Goal: Information Seeking & Learning: Learn about a topic

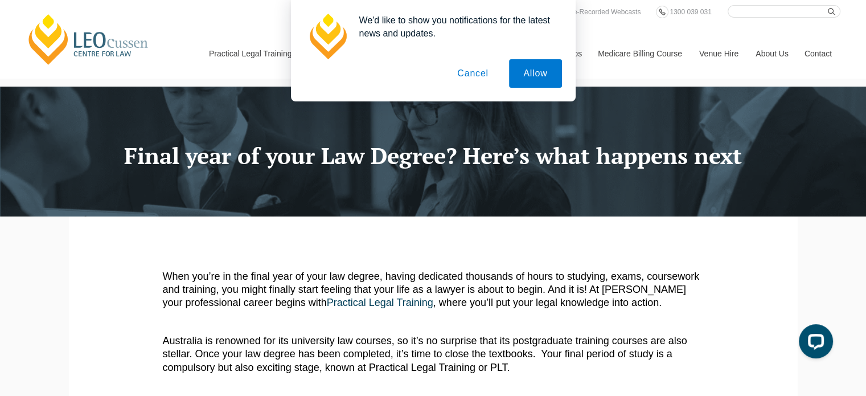
drag, startPoint x: 470, startPoint y: 73, endPoint x: 440, endPoint y: 117, distance: 53.2
click at [440, 117] on div at bounding box center [433, 152] width 866 height 130
click at [466, 80] on button "Cancel" at bounding box center [473, 73] width 60 height 28
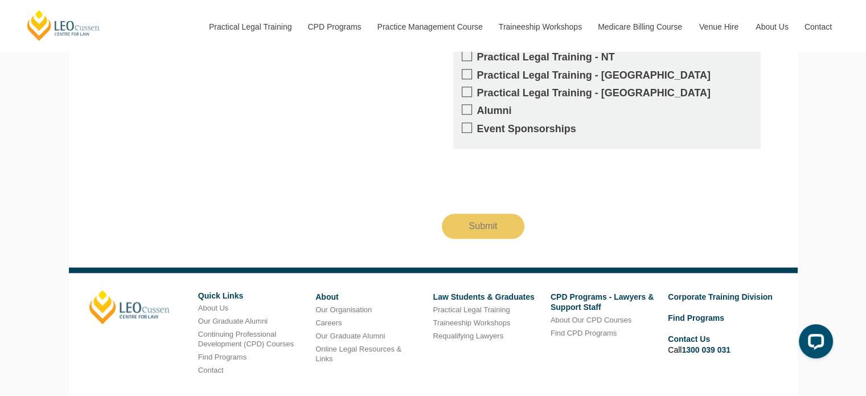
scroll to position [1312, 0]
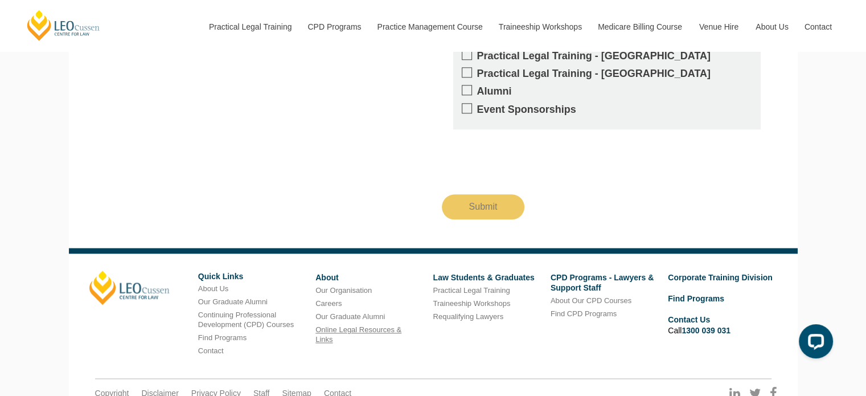
click at [362, 325] on link "Online Legal Resources & Links" at bounding box center [359, 334] width 86 height 18
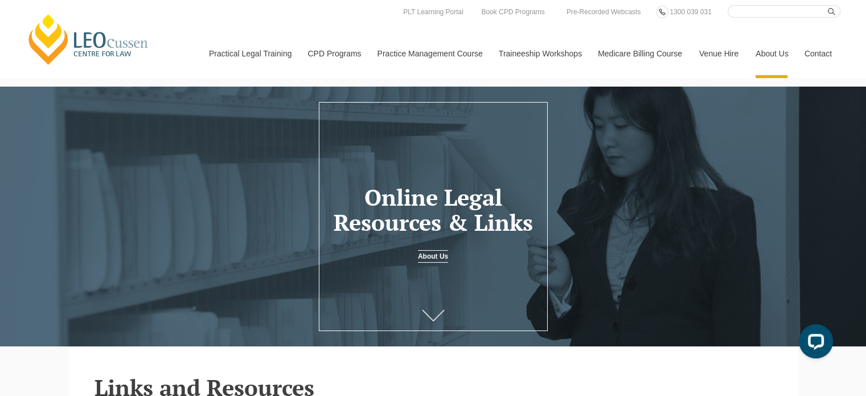
click at [438, 312] on icon at bounding box center [433, 315] width 23 height 11
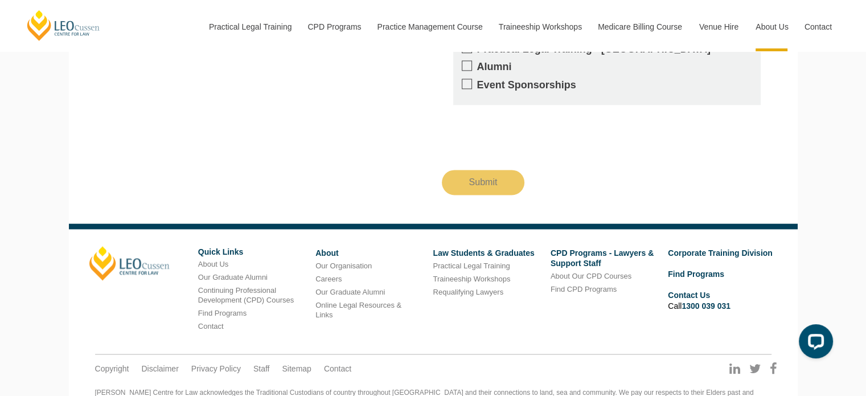
scroll to position [1692, 0]
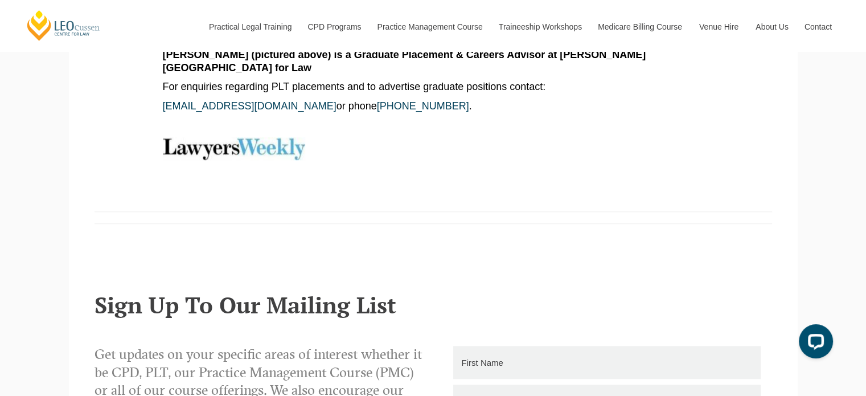
scroll to position [1129, 0]
